Goal: Information Seeking & Learning: Learn about a topic

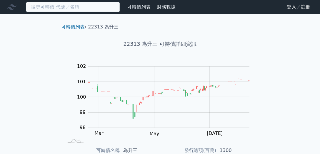
click at [58, 8] on input at bounding box center [73, 7] width 94 height 10
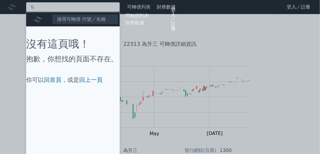
type input "\"
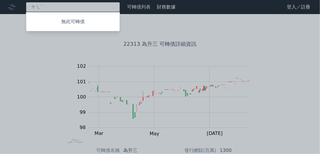
type input "ㄘ"
type input "ㄕ"
type input "威"
type input "維"
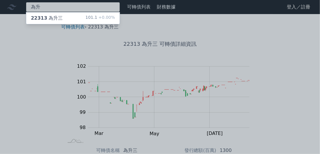
type input "為升"
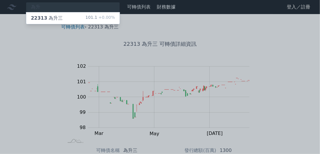
click at [210, 57] on div at bounding box center [160, 77] width 320 height 154
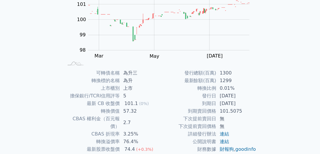
scroll to position [118, 0]
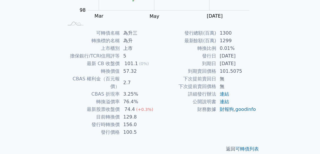
click at [213, 61] on td "到期日" at bounding box center [188, 64] width 56 height 8
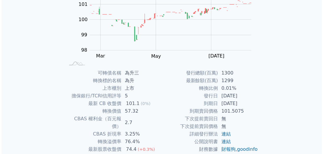
scroll to position [0, 0]
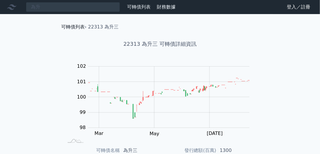
click at [72, 29] on link "可轉債列表" at bounding box center [73, 27] width 24 height 6
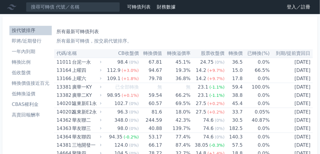
click at [304, 5] on link "登入／註冊" at bounding box center [298, 6] width 33 height 9
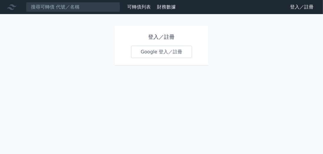
click at [148, 50] on link "Google 登入／註冊" at bounding box center [161, 52] width 61 height 12
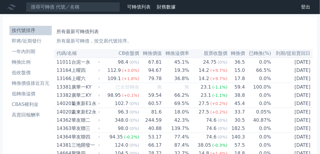
click at [31, 44] on li "即將/近期發行" at bounding box center [30, 41] width 42 height 7
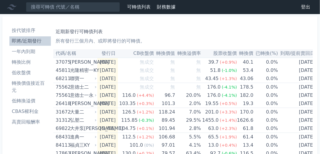
click at [34, 52] on li "一年內到期" at bounding box center [29, 51] width 41 height 7
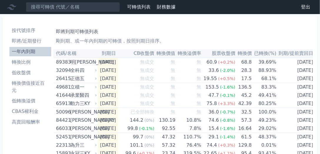
click at [39, 53] on li "一年內到期" at bounding box center [30, 51] width 42 height 7
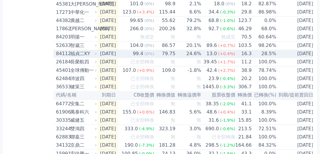
scroll to position [285, 0]
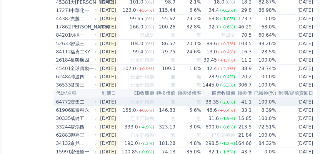
click at [106, 102] on td "[DATE]" at bounding box center [108, 102] width 21 height 9
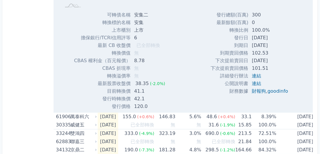
scroll to position [386, 0]
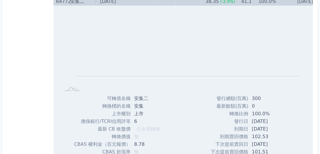
click at [79, 1] on div "安集二" at bounding box center [83, 1] width 26 height 8
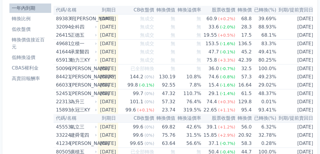
scroll to position [0, 0]
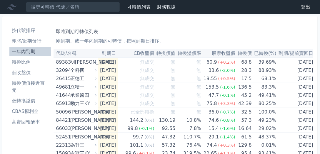
click at [244, 54] on th "轉換價" at bounding box center [243, 53] width 16 height 9
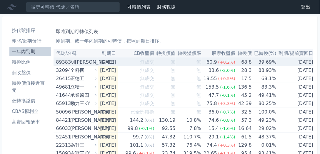
click at [250, 64] on td "68.8" at bounding box center [243, 62] width 16 height 9
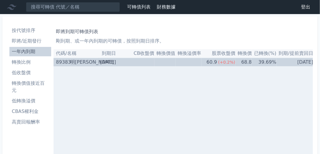
click at [250, 64] on td "68.8" at bounding box center [243, 62] width 16 height 9
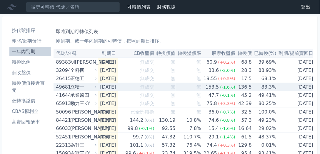
click at [248, 88] on td "136.5" at bounding box center [243, 87] width 16 height 9
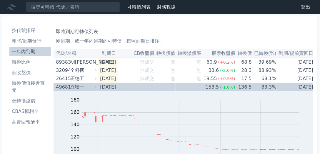
click at [230, 85] on span "(-1.6%)" at bounding box center [227, 87] width 15 height 5
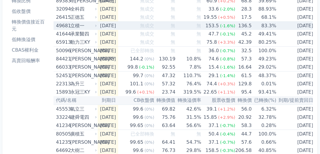
scroll to position [67, 0]
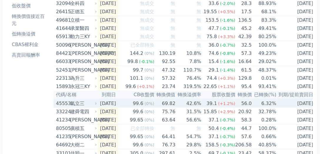
click at [270, 102] on td "6.32%" at bounding box center [264, 103] width 25 height 9
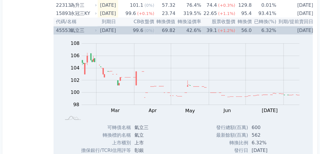
scroll to position [101, 0]
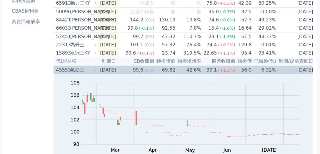
click at [246, 69] on td "56.0" at bounding box center [243, 70] width 16 height 9
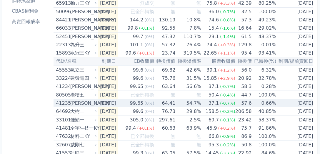
click at [269, 104] on td "0.66%" at bounding box center [264, 103] width 25 height 8
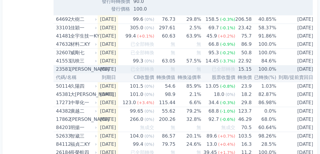
scroll to position [386, 0]
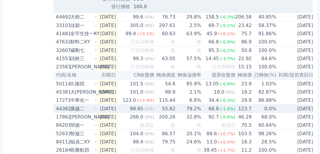
click at [128, 111] on td "99.65 (0%)" at bounding box center [136, 109] width 36 height 9
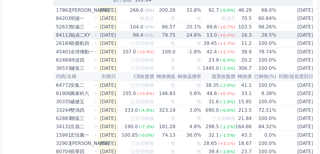
scroll to position [689, 0]
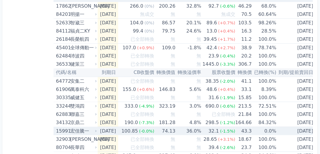
click at [117, 129] on td "[DATE]" at bounding box center [108, 131] width 21 height 9
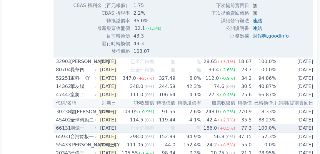
scroll to position [974, 0]
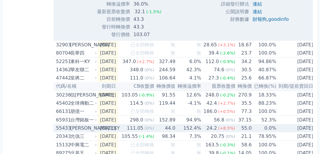
click at [113, 128] on td "[DATE]" at bounding box center [108, 128] width 21 height 8
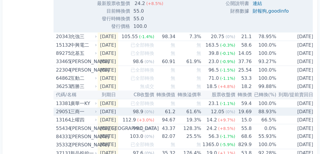
scroll to position [1310, 0]
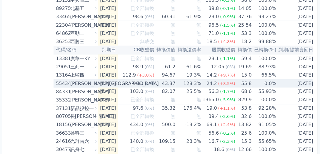
click at [103, 80] on td "[DATE]" at bounding box center [108, 84] width 21 height 9
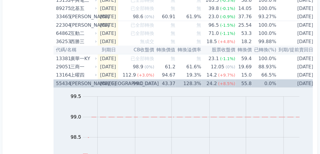
click at [103, 80] on td "[DATE]" at bounding box center [108, 84] width 21 height 9
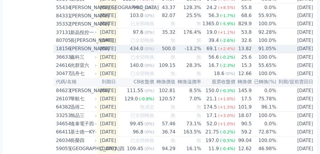
scroll to position [1394, 0]
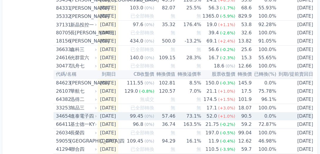
click at [118, 115] on td "[DATE]" at bounding box center [108, 117] width 21 height 8
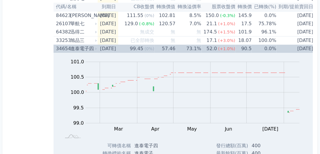
scroll to position [1428, 0]
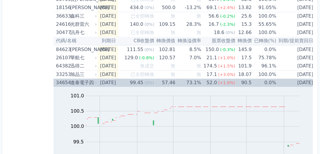
click at [105, 80] on td "[DATE]" at bounding box center [108, 83] width 21 height 8
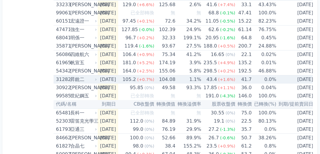
scroll to position [1629, 0]
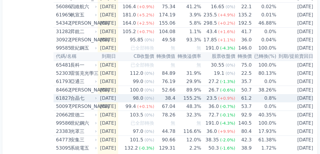
click at [103, 94] on td "[DATE]" at bounding box center [108, 98] width 21 height 8
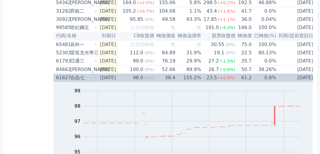
scroll to position [1646, 0]
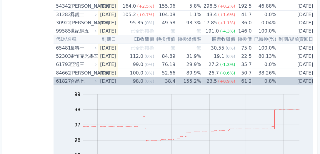
click at [102, 77] on td "[DATE]" at bounding box center [108, 81] width 21 height 8
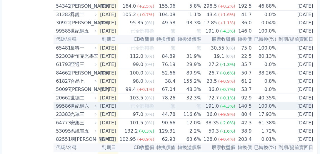
click at [110, 103] on td "[DATE]" at bounding box center [108, 106] width 21 height 8
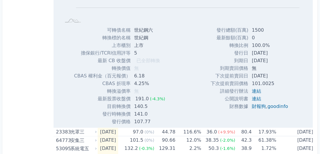
scroll to position [1852, 0]
